Goal: Transaction & Acquisition: Purchase product/service

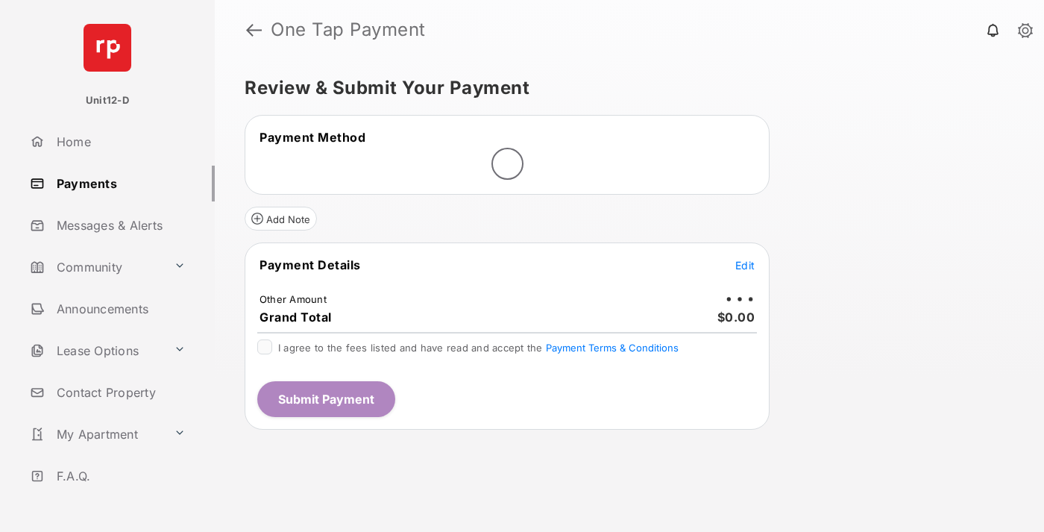
click at [745, 265] on span "Edit" at bounding box center [744, 265] width 19 height 13
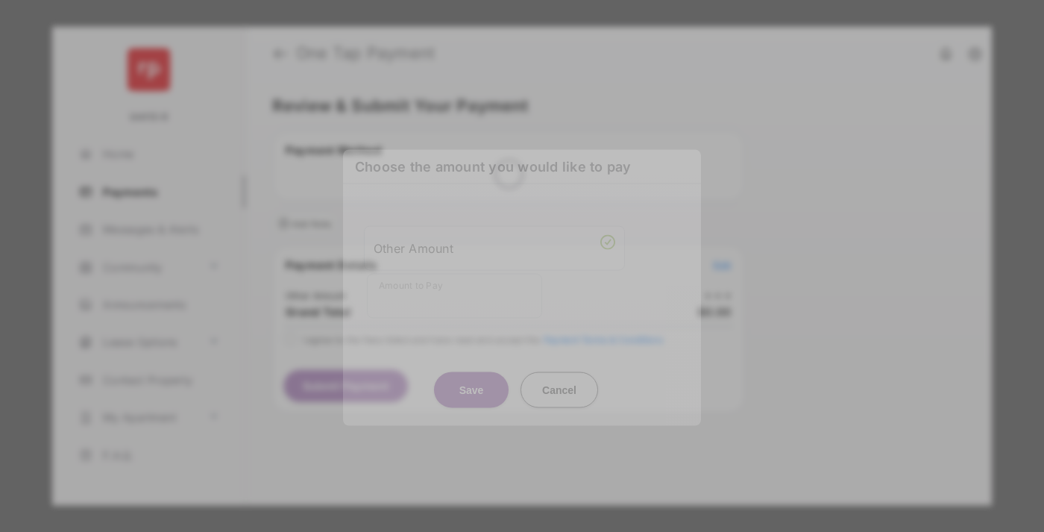
click at [494, 242] on div "Other Amount" at bounding box center [495, 247] width 242 height 25
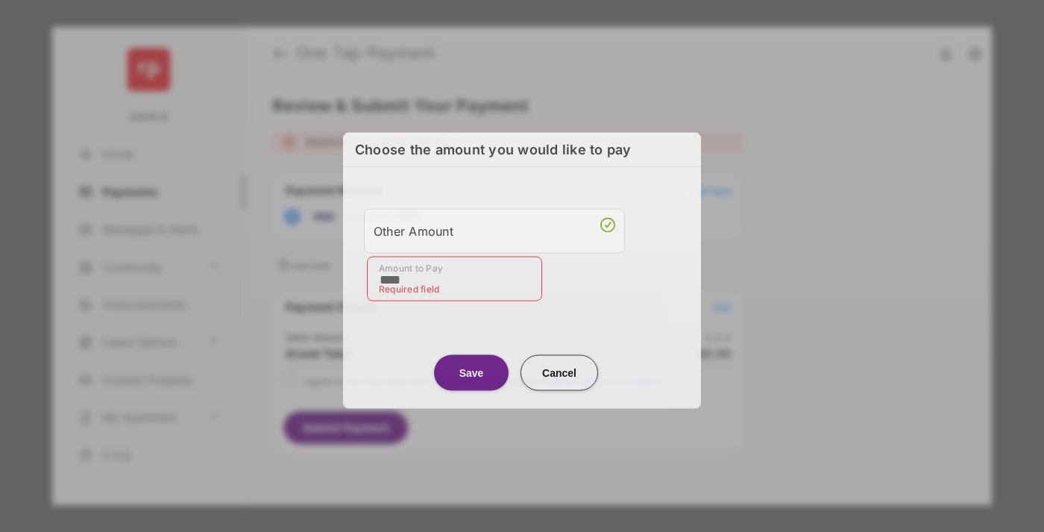
type input "****"
click at [471, 368] on button "Save" at bounding box center [471, 372] width 75 height 36
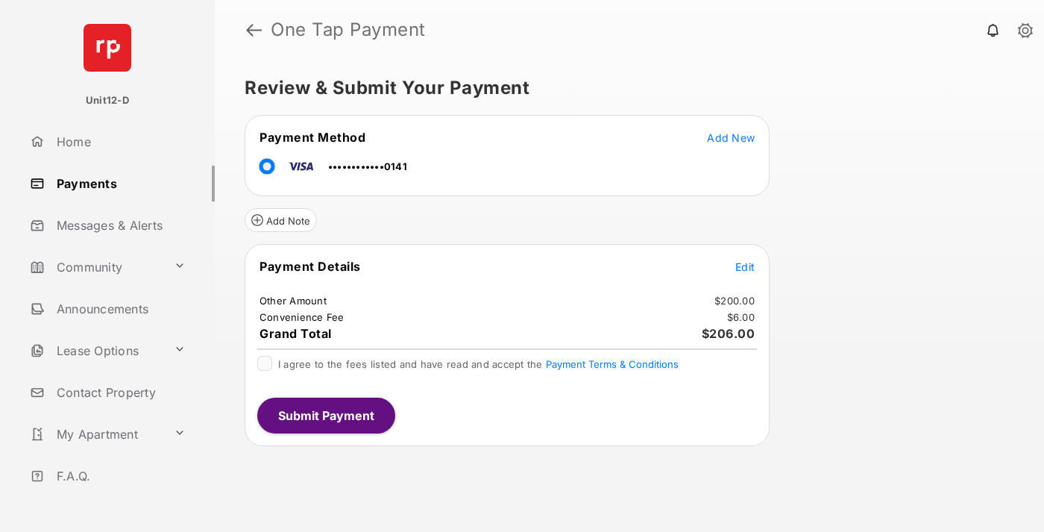
click at [745, 266] on span "Edit" at bounding box center [744, 266] width 19 height 13
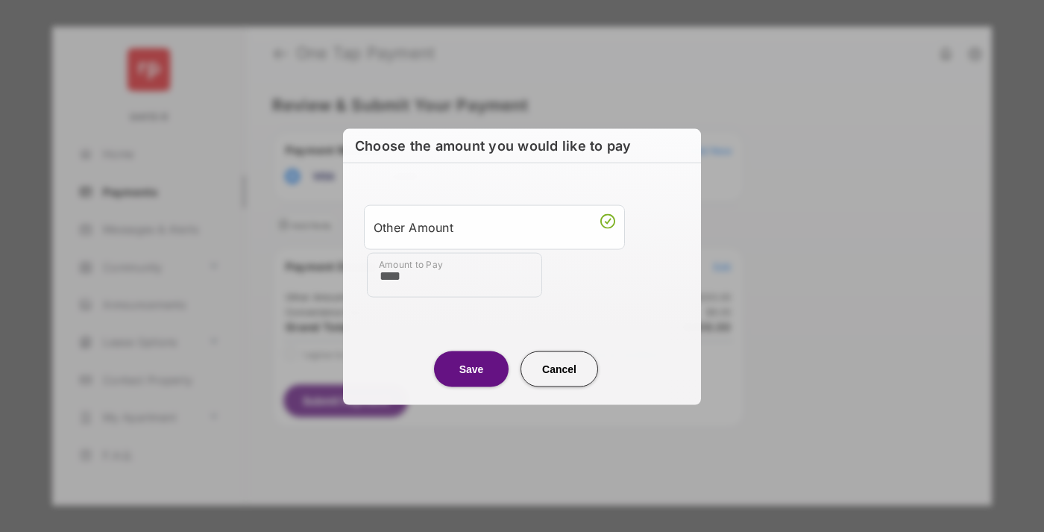
click at [471, 368] on button "Save" at bounding box center [471, 368] width 75 height 36
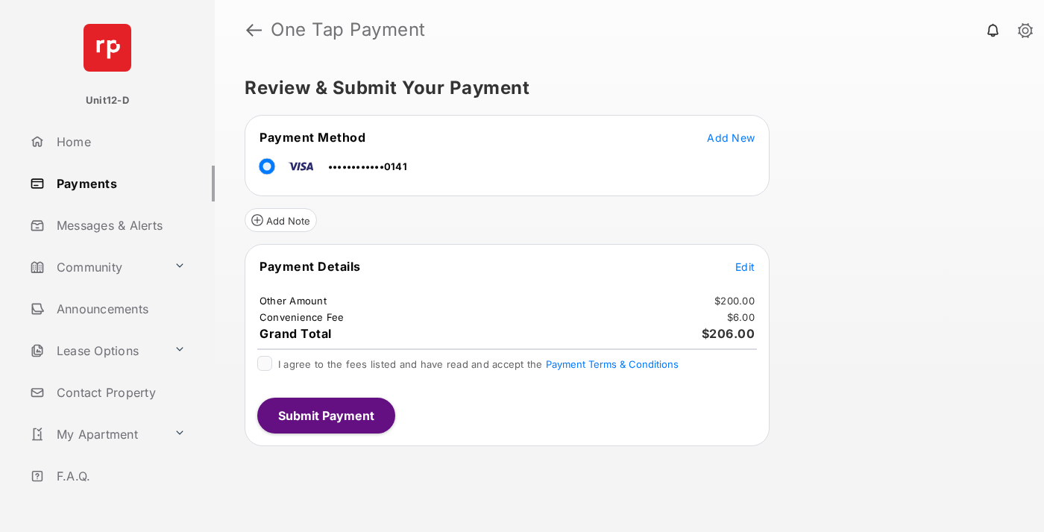
click at [325, 415] on button "Submit Payment" at bounding box center [326, 415] width 138 height 36
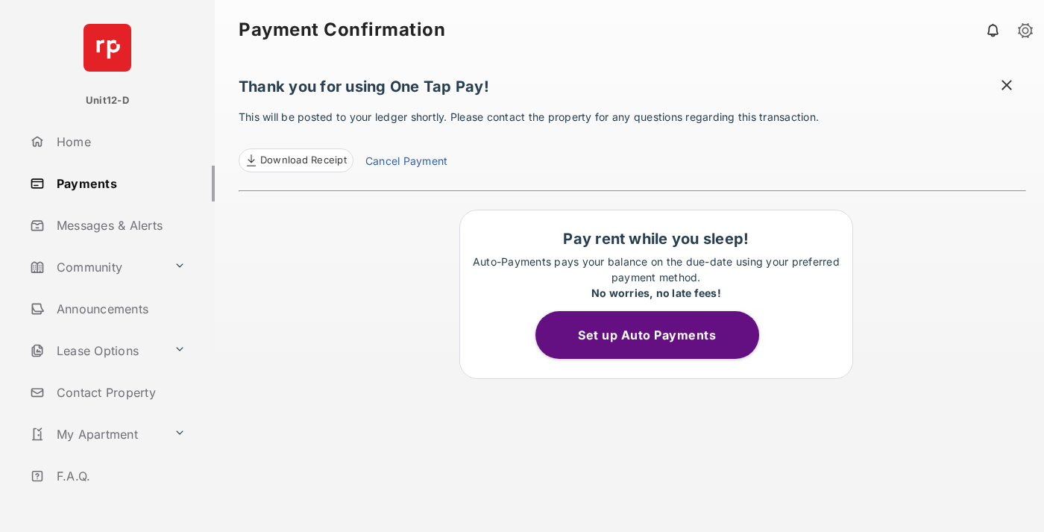
click at [655, 335] on button "Set up Auto Payments" at bounding box center [647, 335] width 224 height 48
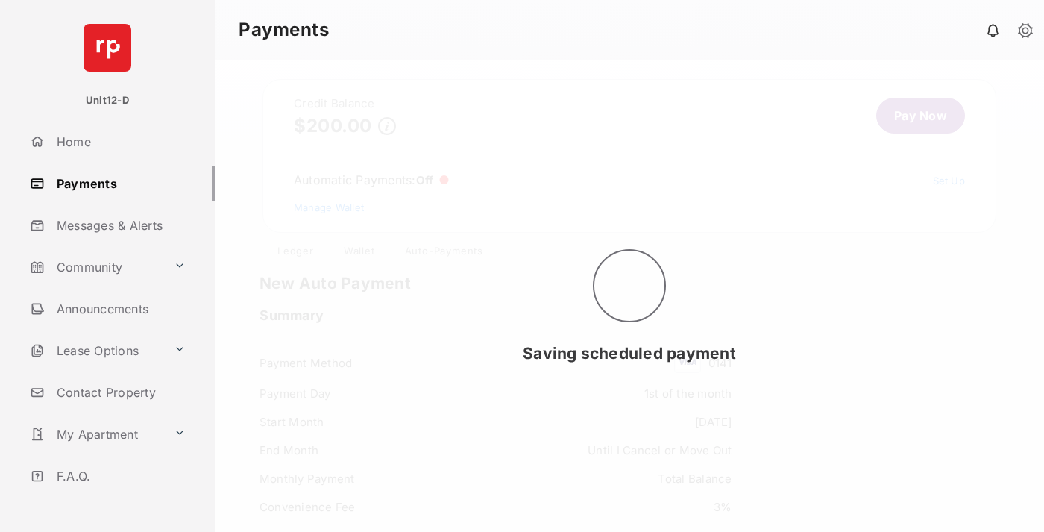
scroll to position [128, 0]
